Goal: Task Accomplishment & Management: Manage account settings

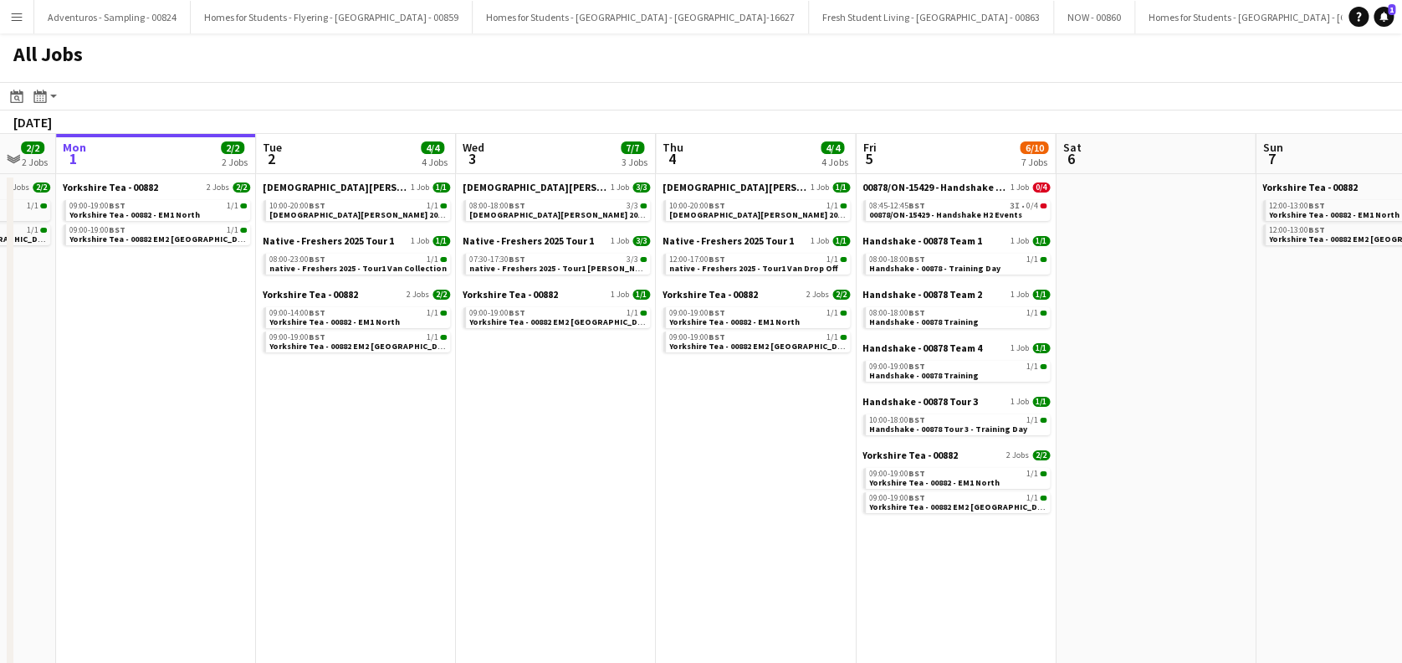
scroll to position [0, 488]
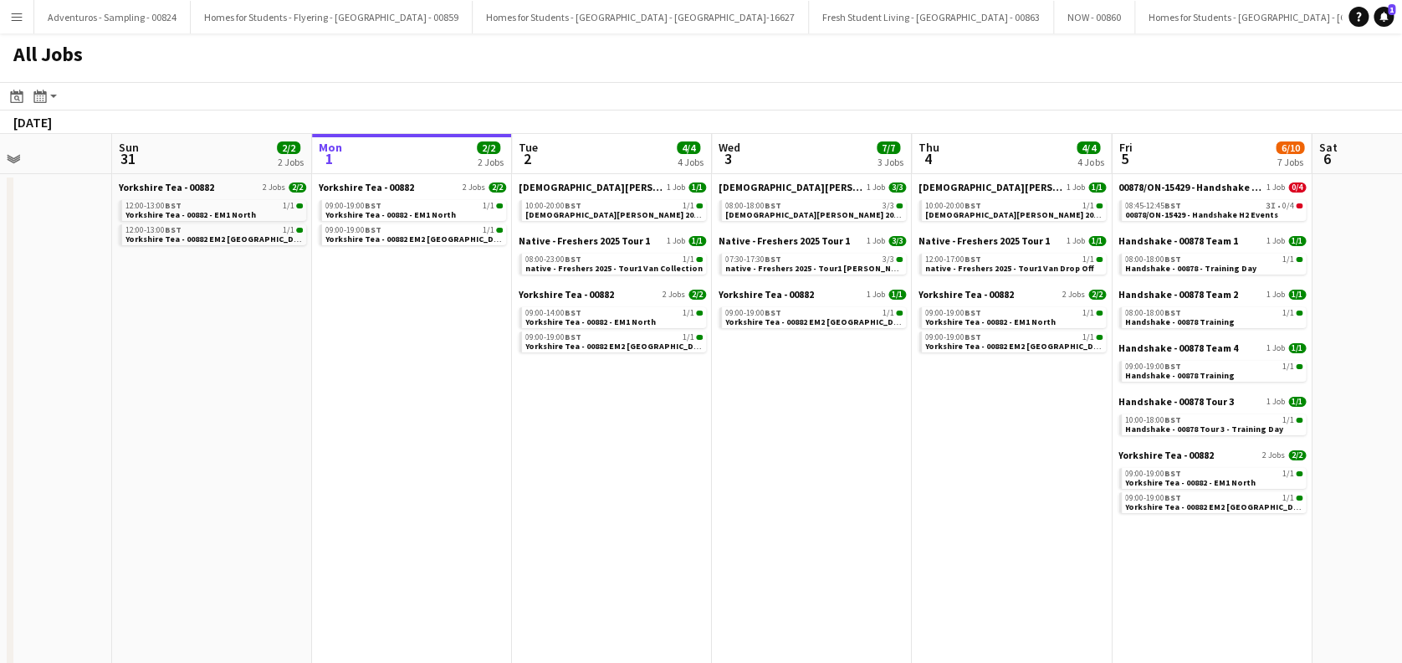
drag, startPoint x: 910, startPoint y: 489, endPoint x: 568, endPoint y: 490, distance: 342.2
click at [535, 488] on app-calendar-viewport "Thu 28 2/2 2 Jobs Fri 29 2/2 2 Jobs Sat 30 Sun 31 2/2 2 Jobs Mon 1 2/2 2 Jobs T…" at bounding box center [701, 499] width 1402 height 730
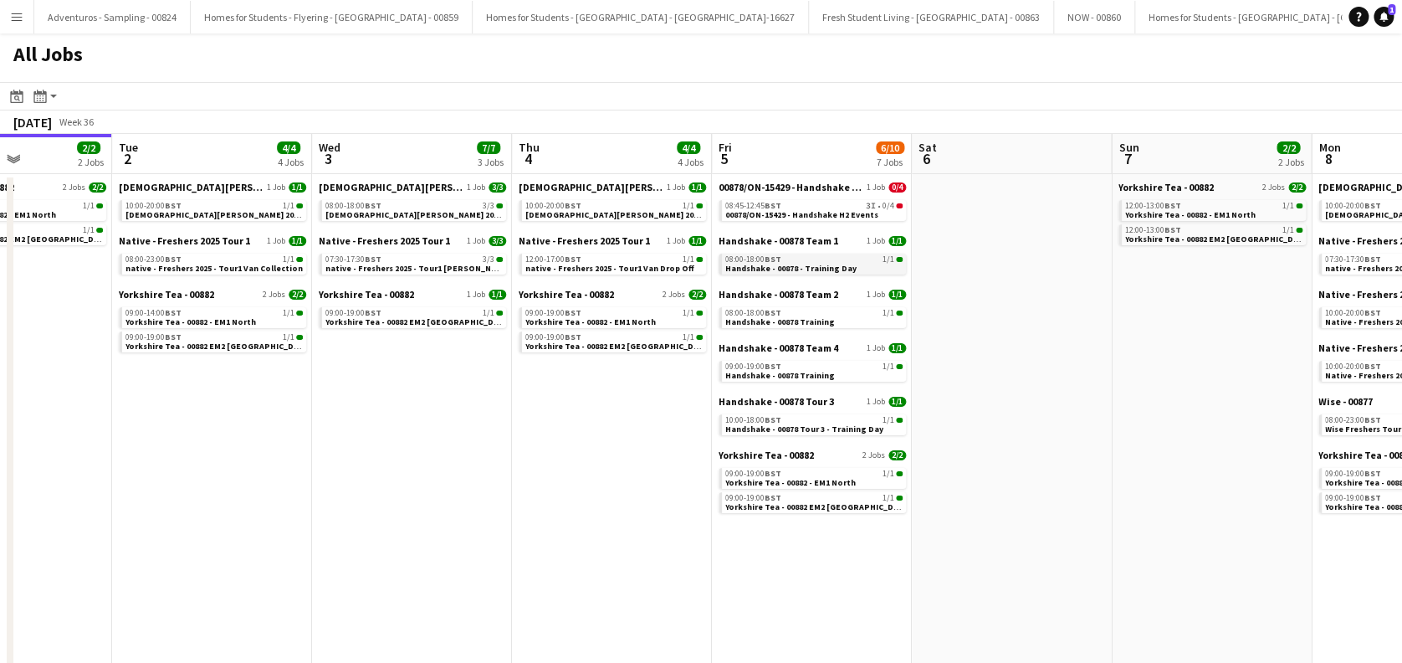
click at [824, 264] on span "Handshake - 00878 - Training Day" at bounding box center [790, 268] width 131 height 11
click at [784, 316] on span "Handshake - 00878 Training" at bounding box center [780, 321] width 110 height 11
click at [832, 422] on div "10:00-18:00 BST 1/1" at bounding box center [813, 420] width 177 height 8
click at [837, 372] on link "09:00-19:00 BST 1/1 Handshake - 00878 Training" at bounding box center [813, 370] width 177 height 19
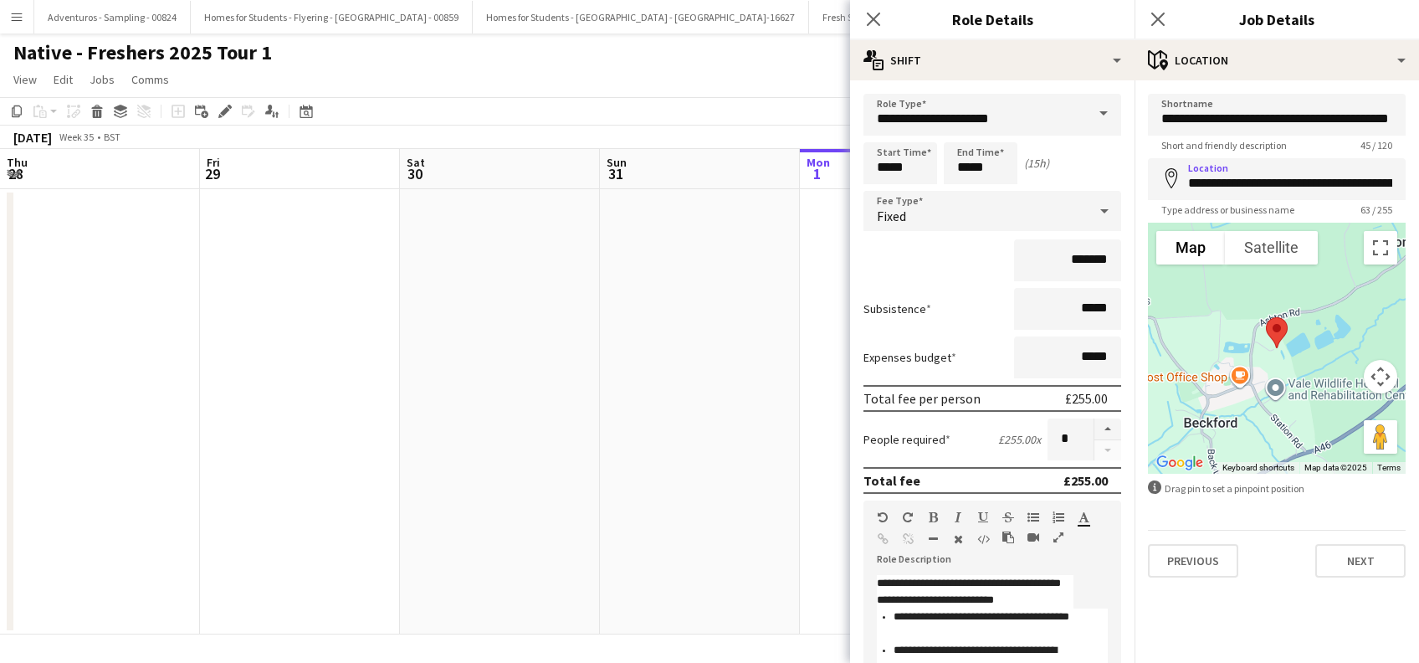
scroll to position [0, 576]
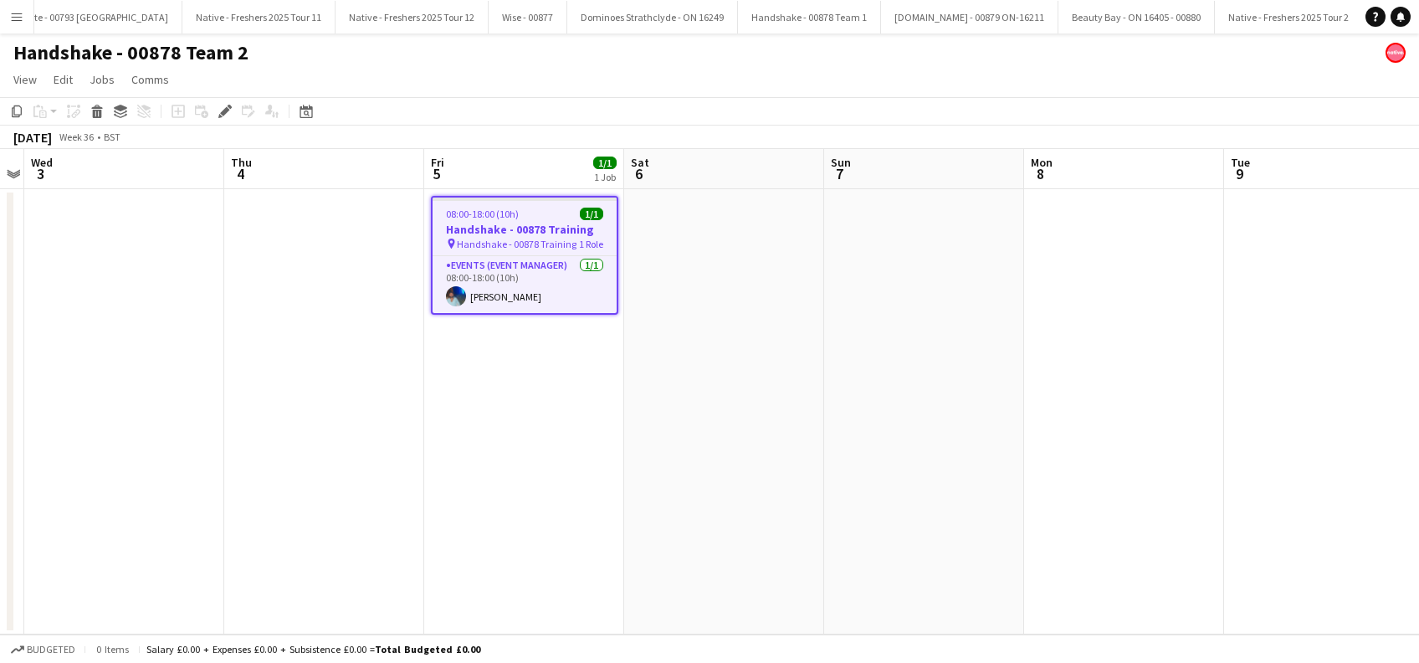
scroll to position [0, 3618]
click at [510, 297] on app-card-role "Events (Event Manager) [DATE] 09:00-19:00 (10h) [PERSON_NAME]" at bounding box center [525, 284] width 184 height 57
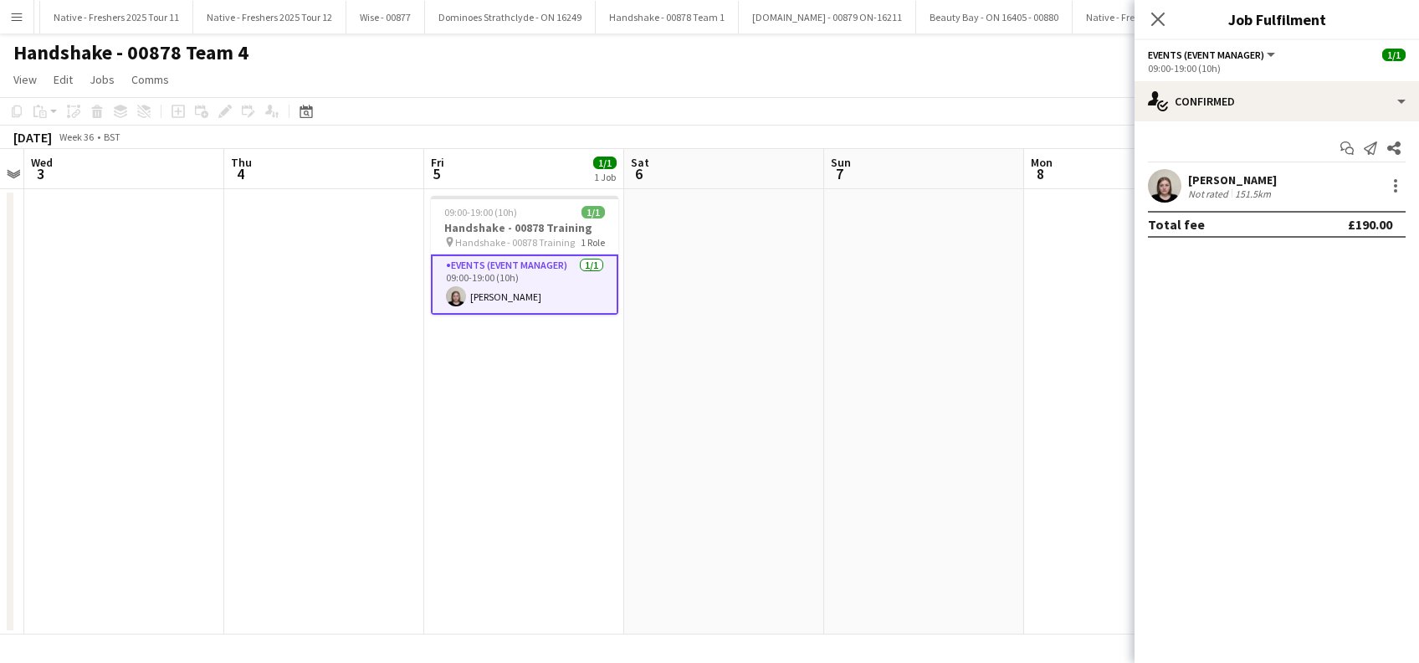
click at [1252, 172] on div "[PERSON_NAME]" at bounding box center [1232, 179] width 89 height 15
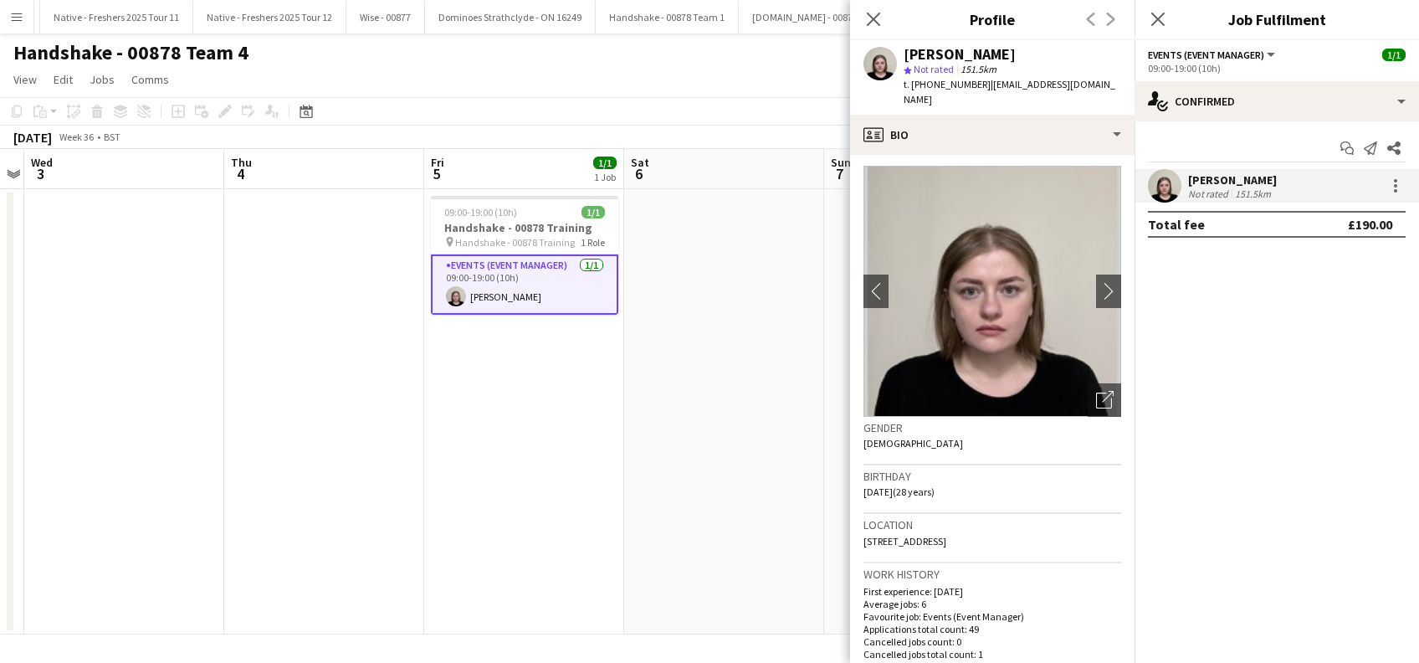
scroll to position [0, 0]
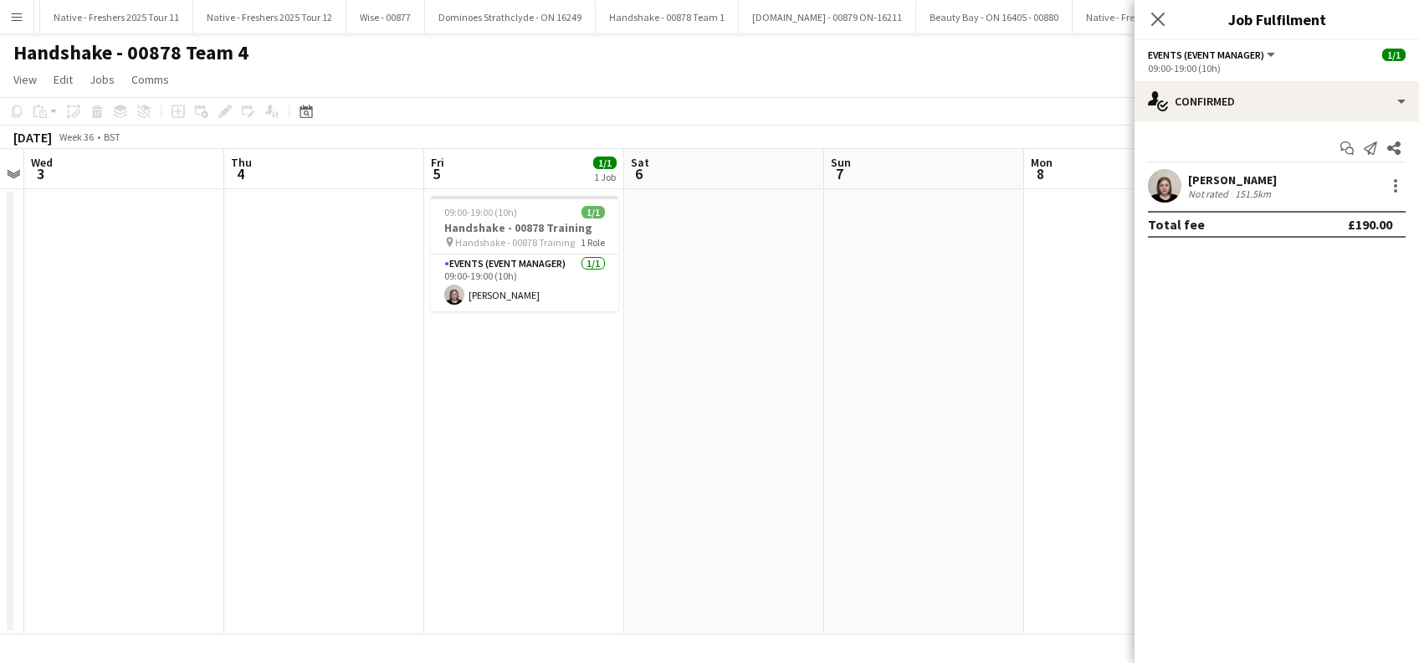
click at [996, 416] on app-date-cell at bounding box center [924, 411] width 200 height 445
